Goal: Transaction & Acquisition: Book appointment/travel/reservation

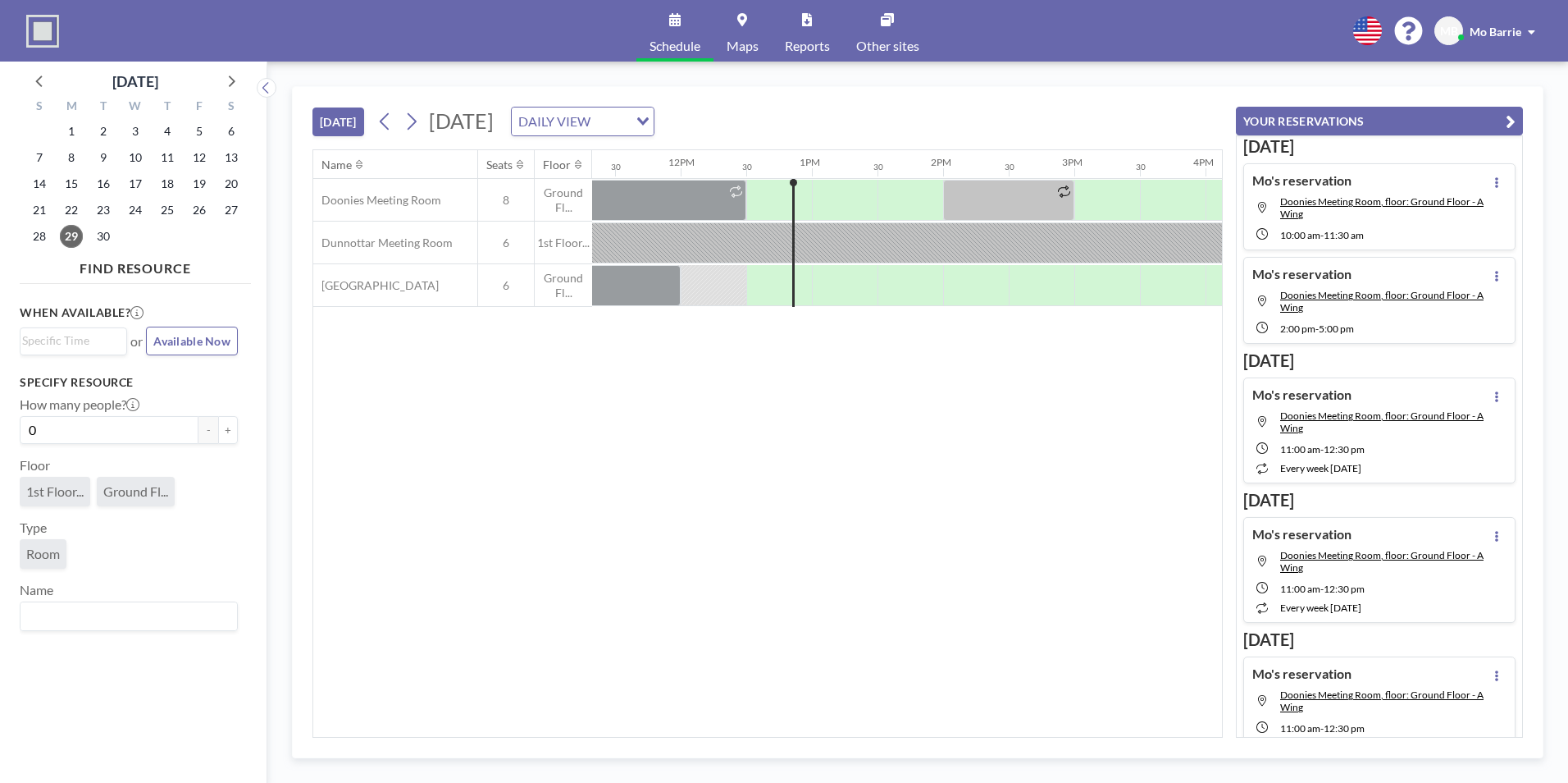
scroll to position [0, 1574]
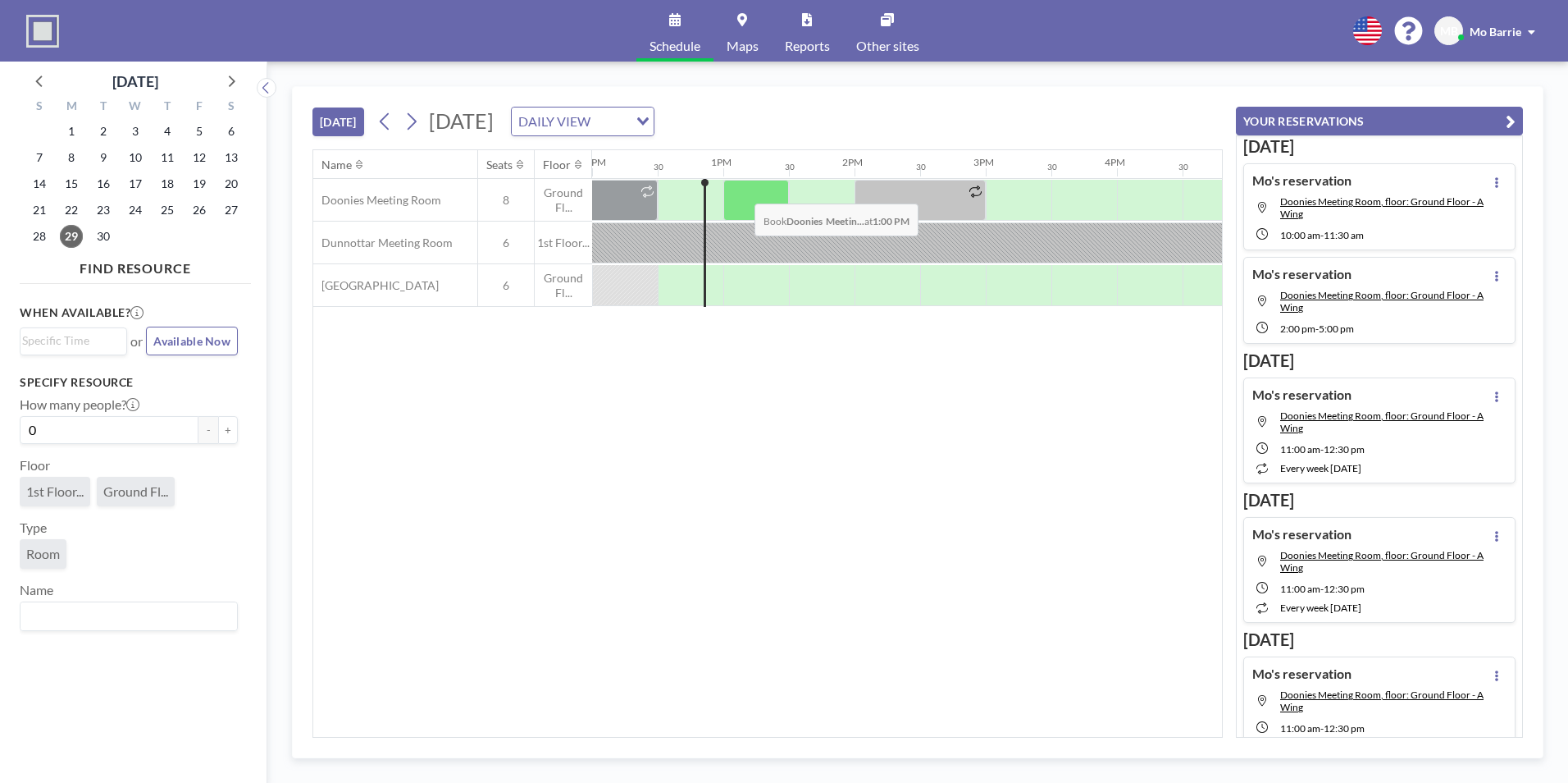
click at [742, 191] on div at bounding box center [757, 200] width 66 height 41
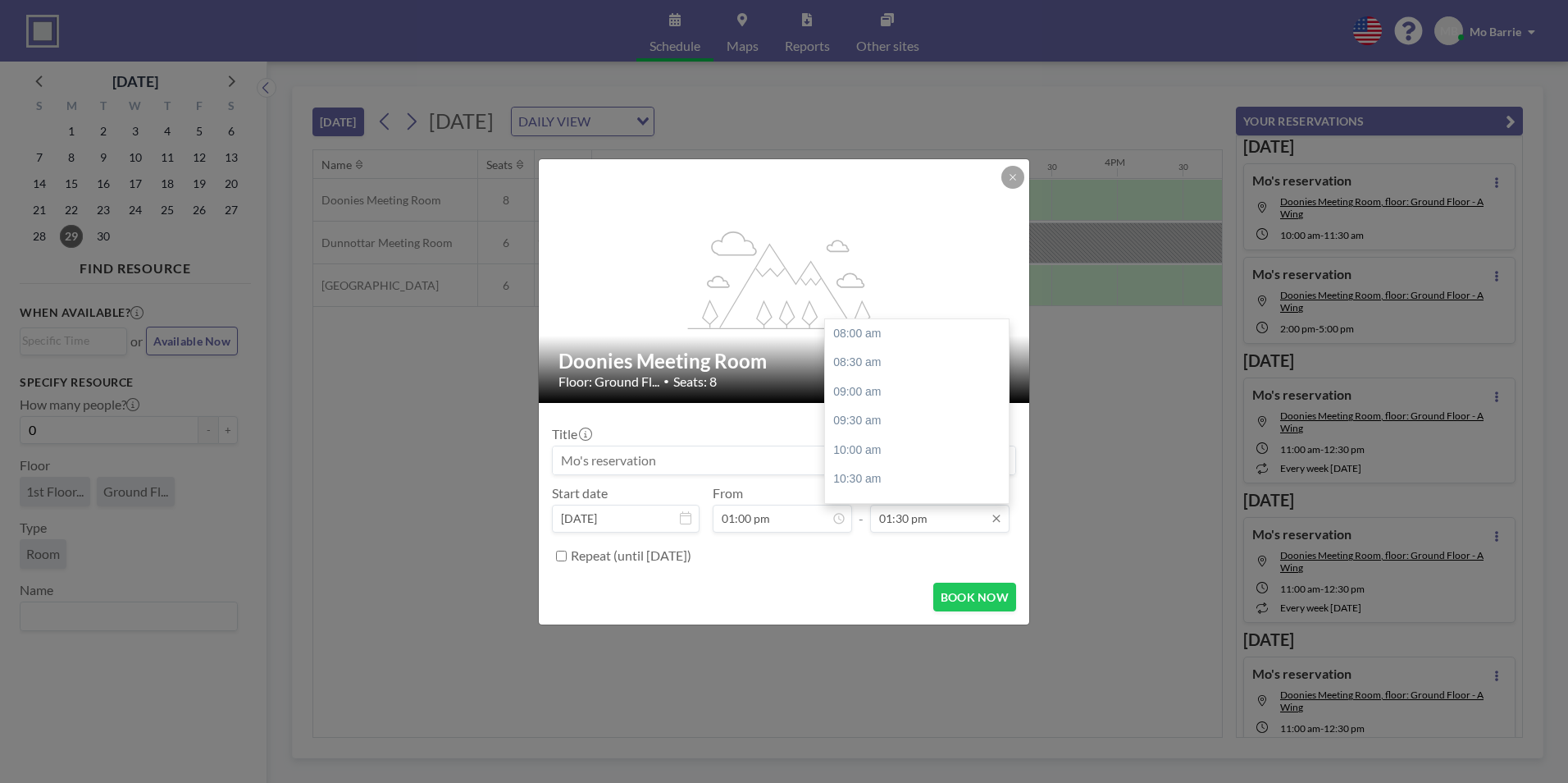
scroll to position [322, 0]
click at [962, 518] on input "01:30 pm" at bounding box center [938, 519] width 139 height 28
click at [866, 363] on div "02:00 pm" at bounding box center [920, 363] width 192 height 30
type input "02:00 pm"
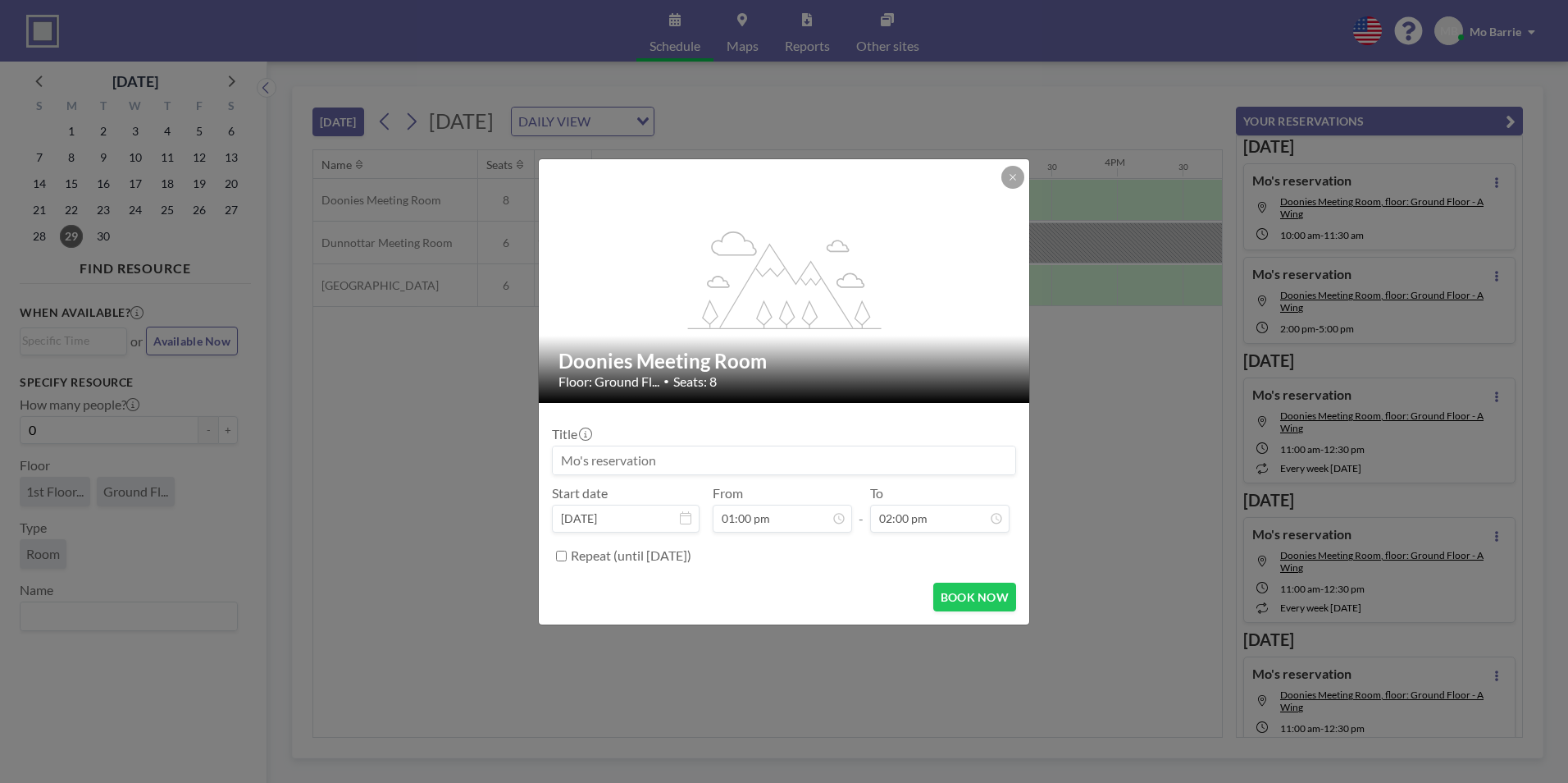
scroll to position [350, 0]
click at [989, 605] on button "BOOK NOW" at bounding box center [974, 597] width 83 height 29
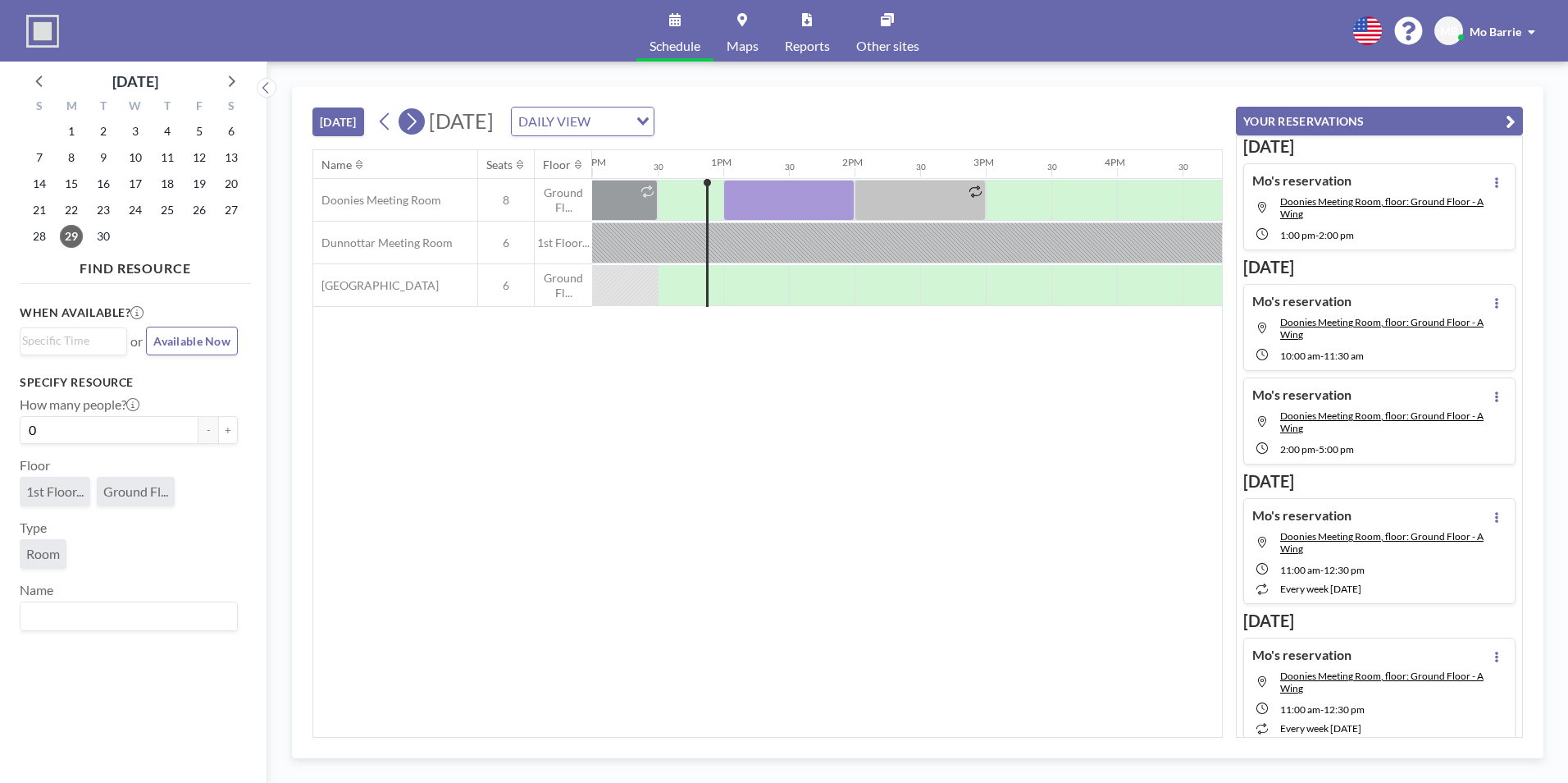
click at [417, 121] on icon at bounding box center [412, 121] width 9 height 17
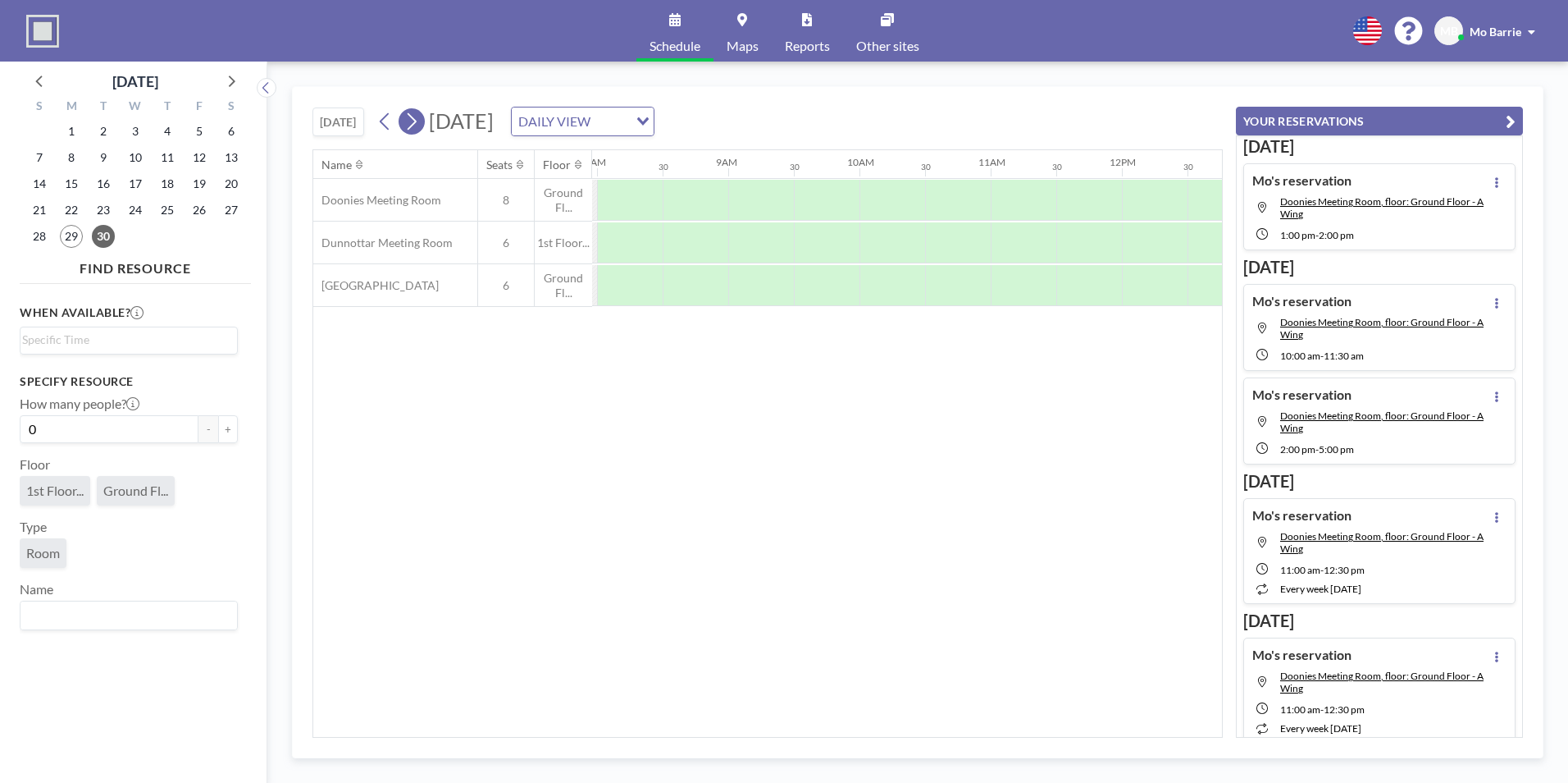
scroll to position [0, 1049]
click at [383, 122] on icon at bounding box center [385, 121] width 16 height 25
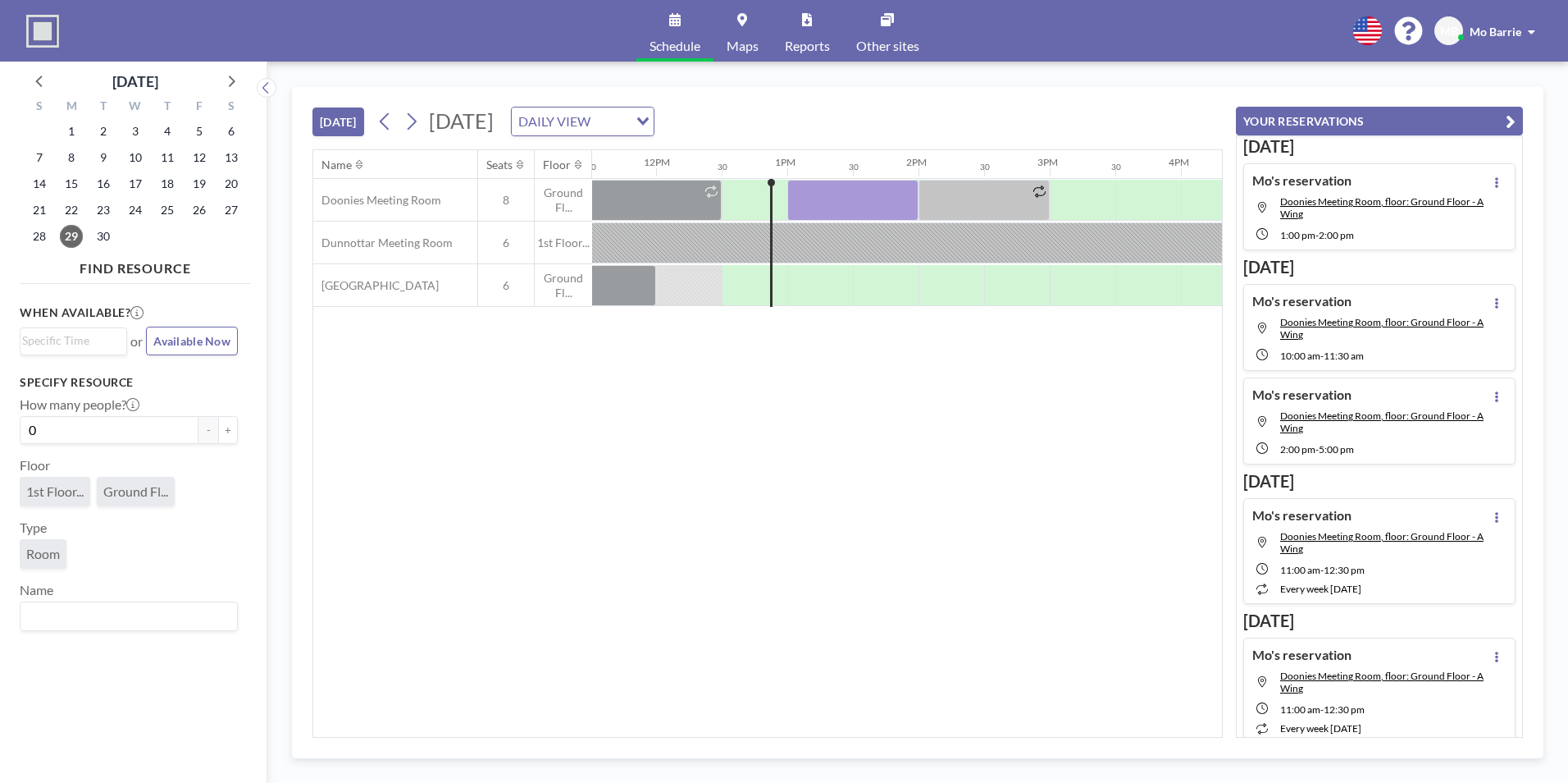
scroll to position [0, 1574]
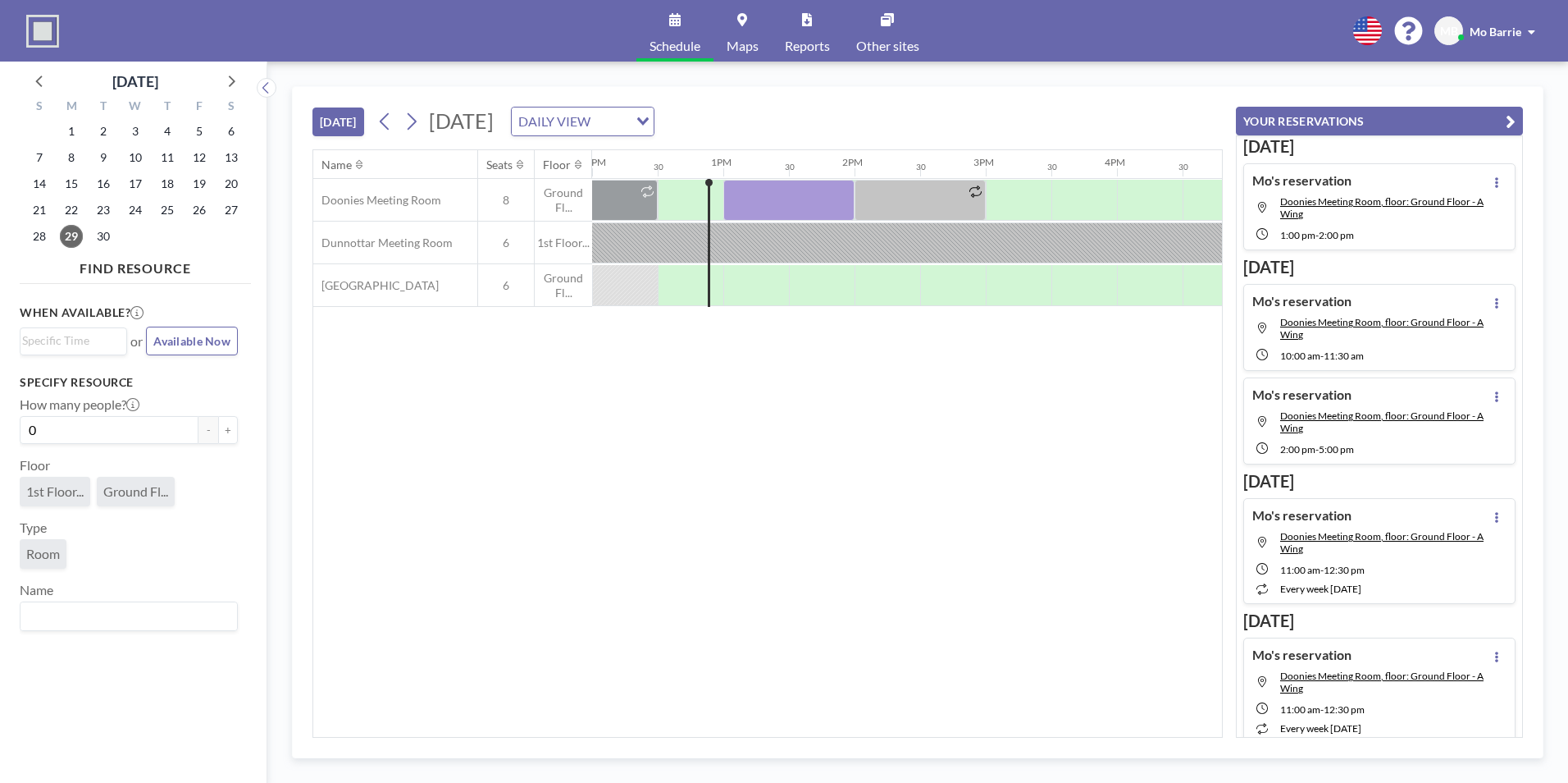
click at [787, 339] on div "Name Seats Floor 12AM 30 1AM 30 2AM 30 3AM 30 4AM 30 5AM 30 6AM 30 7AM 30 8AM 3…" at bounding box center [767, 443] width 908 height 587
click at [544, 568] on div "Name Seats Floor 12AM 30 1AM 30 2AM 30 3AM 30 4AM 30 5AM 30 6AM 30 7AM 30 8AM 3…" at bounding box center [767, 443] width 908 height 587
